Goal: Information Seeking & Learning: Learn about a topic

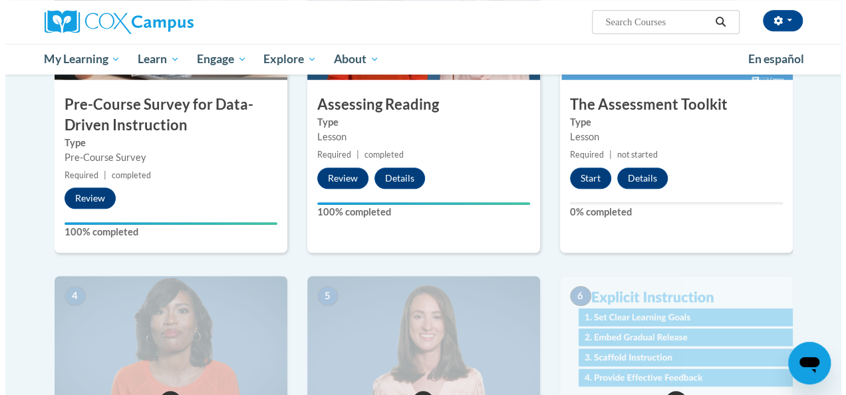
scroll to position [399, 0]
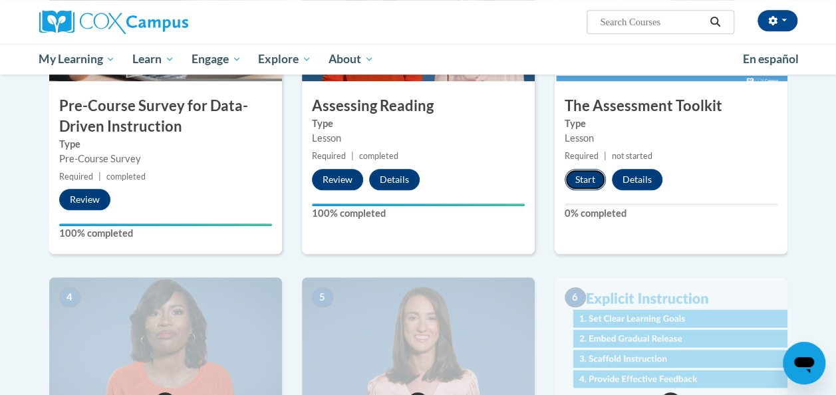
click at [579, 180] on button "Start" at bounding box center [585, 179] width 41 height 21
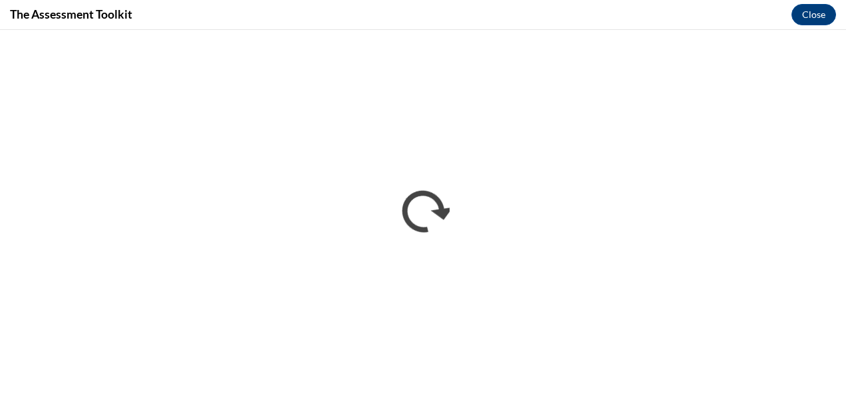
scroll to position [0, 0]
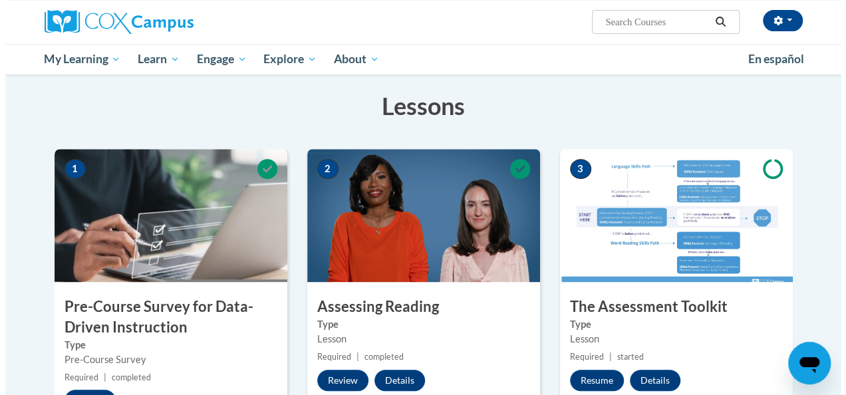
scroll to position [199, 0]
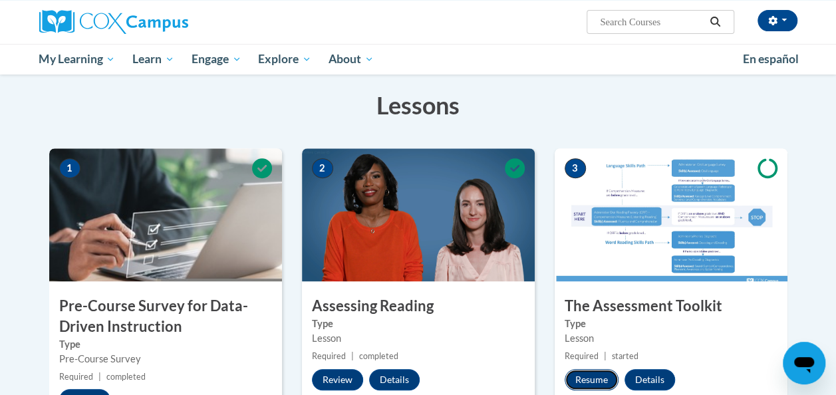
click at [583, 377] on button "Resume" at bounding box center [592, 379] width 54 height 21
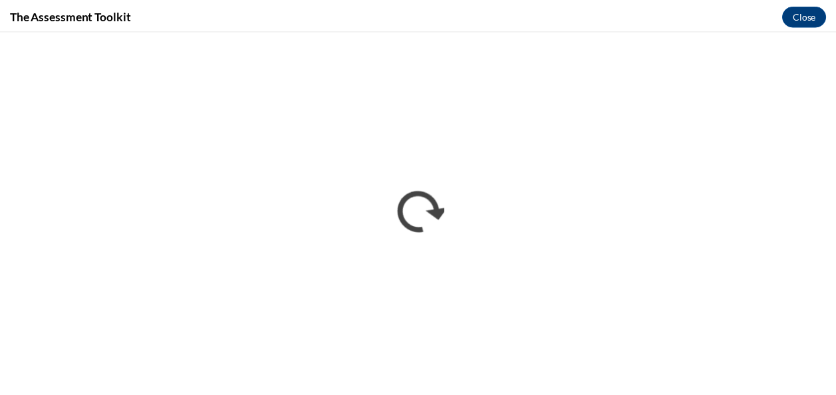
scroll to position [0, 0]
click at [823, 8] on button "Close" at bounding box center [813, 14] width 45 height 21
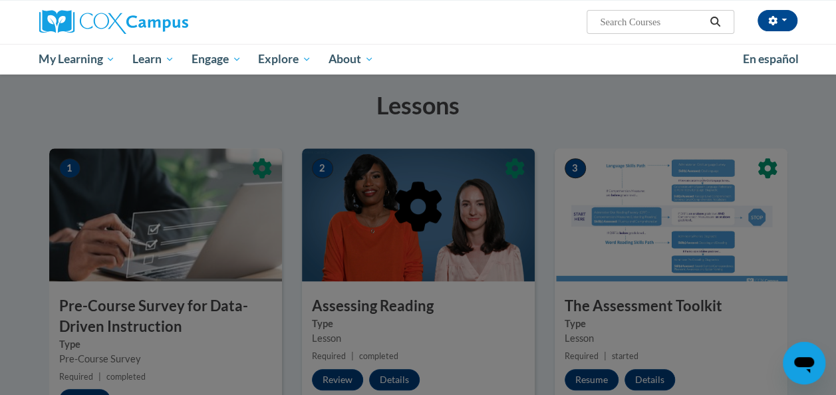
click at [715, 281] on div at bounding box center [418, 274] width 738 height 253
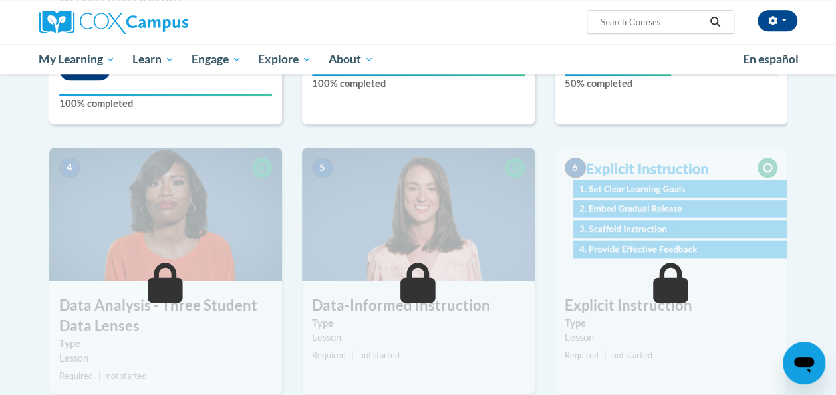
scroll to position [534, 0]
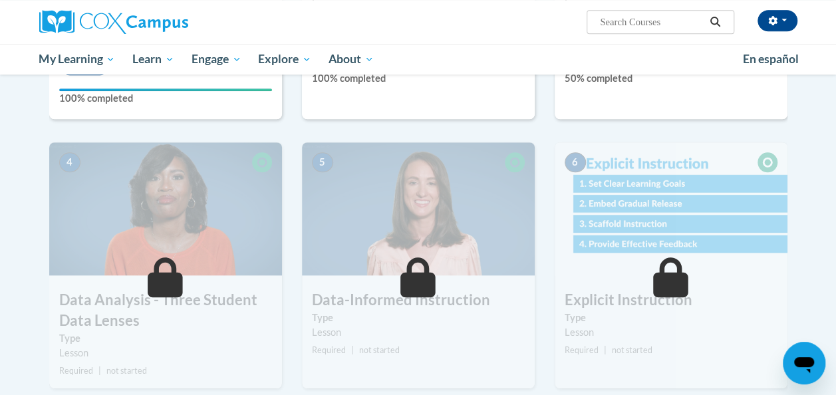
click at [140, 281] on div "4 Data Analysis - Three Student Data Lenses Type Lesson Required | not started …" at bounding box center [165, 265] width 233 height 246
click at [171, 295] on icon at bounding box center [165, 277] width 35 height 40
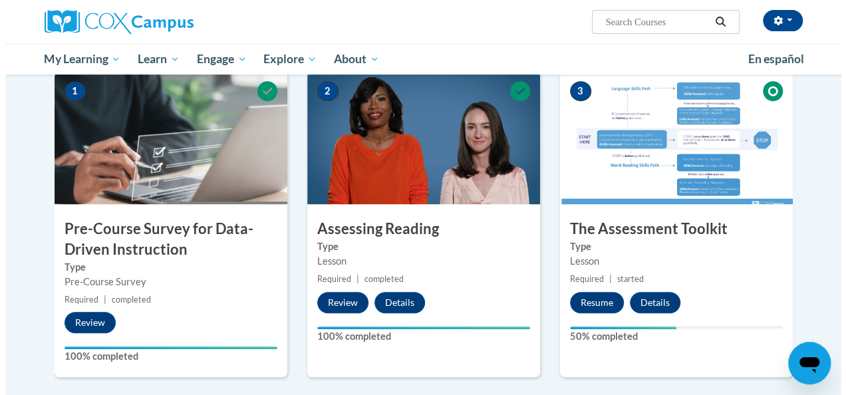
scroll to position [275, 0]
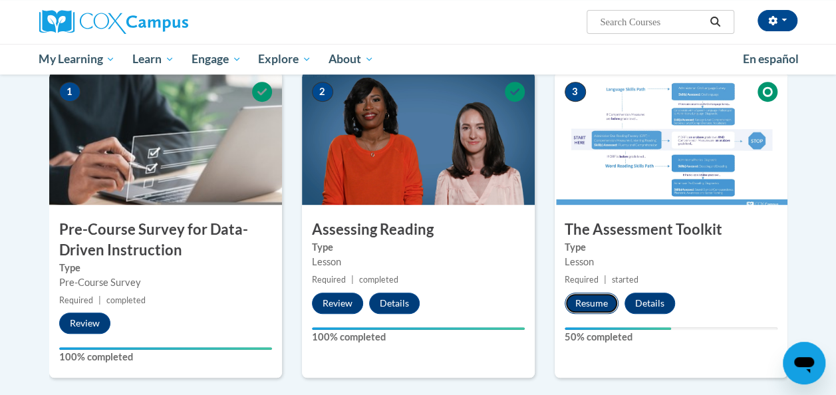
click at [593, 307] on button "Resume" at bounding box center [592, 303] width 54 height 21
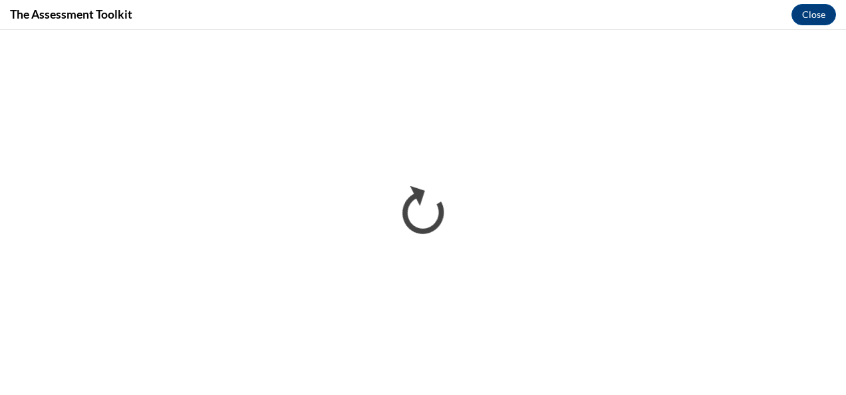
scroll to position [0, 0]
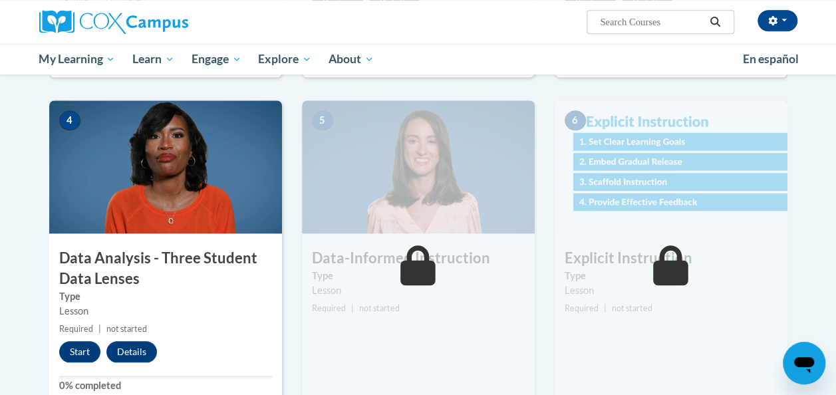
scroll to position [275, 0]
